Goal: Find specific page/section

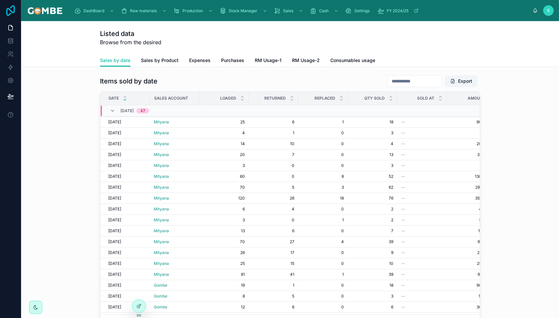
click at [11, 8] on icon at bounding box center [10, 10] width 13 height 11
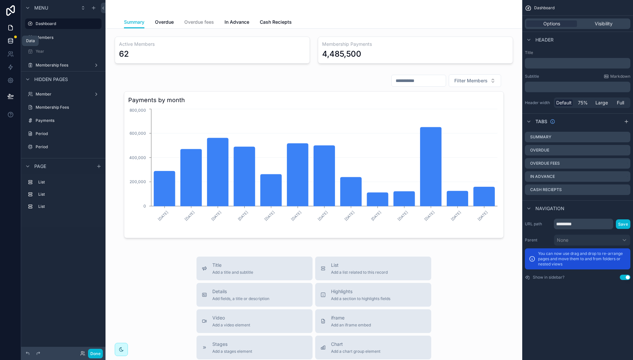
click at [12, 44] on link at bounding box center [10, 40] width 21 height 13
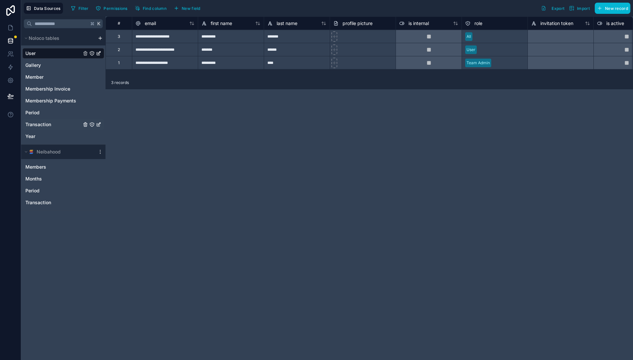
click at [40, 123] on span "Transaction" at bounding box center [38, 124] width 26 height 7
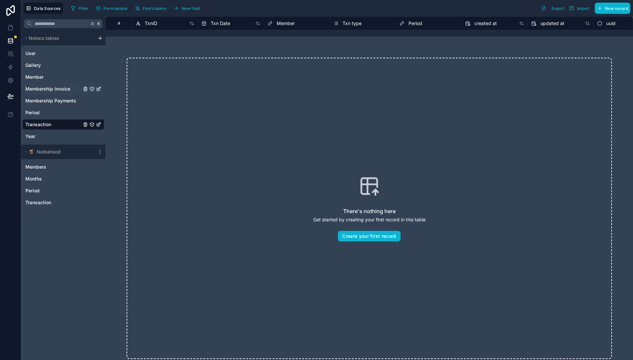
click at [55, 89] on span "Membership Invoice" at bounding box center [47, 89] width 45 height 7
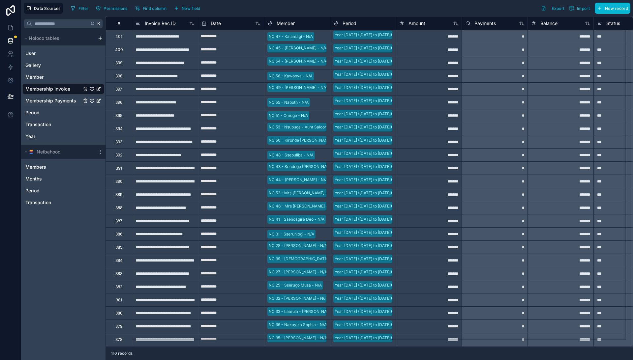
click at [39, 102] on span "Membership Payments" at bounding box center [50, 101] width 51 height 7
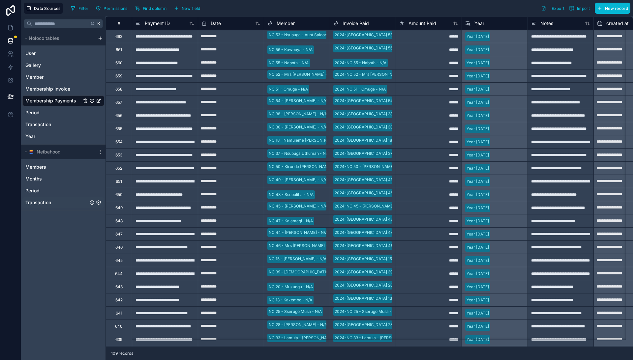
click at [38, 205] on span "Transaction" at bounding box center [38, 202] width 26 height 7
